Goal: Information Seeking & Learning: Learn about a topic

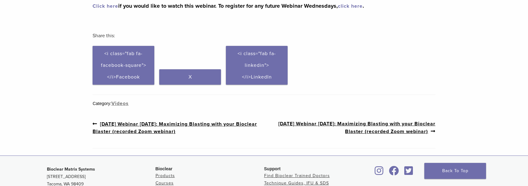
scroll to position [123, 0]
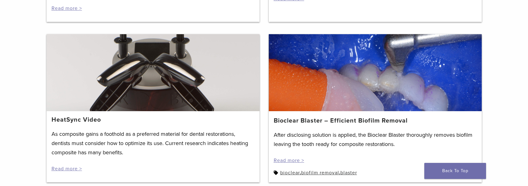
scroll to position [401, 0]
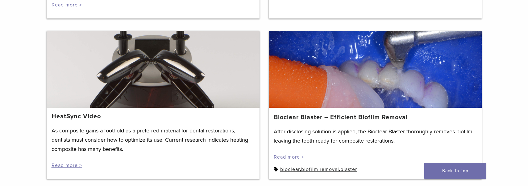
click at [287, 154] on link "Read more >" at bounding box center [289, 157] width 31 height 6
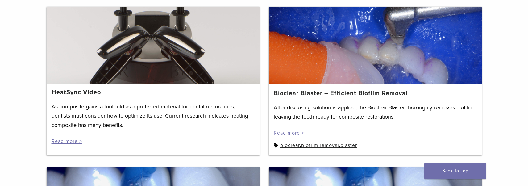
scroll to position [410, 0]
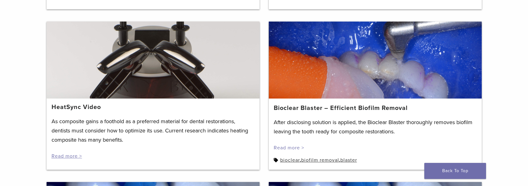
click at [290, 145] on link "Read more >" at bounding box center [289, 148] width 31 height 6
